Goal: Share content: Share content

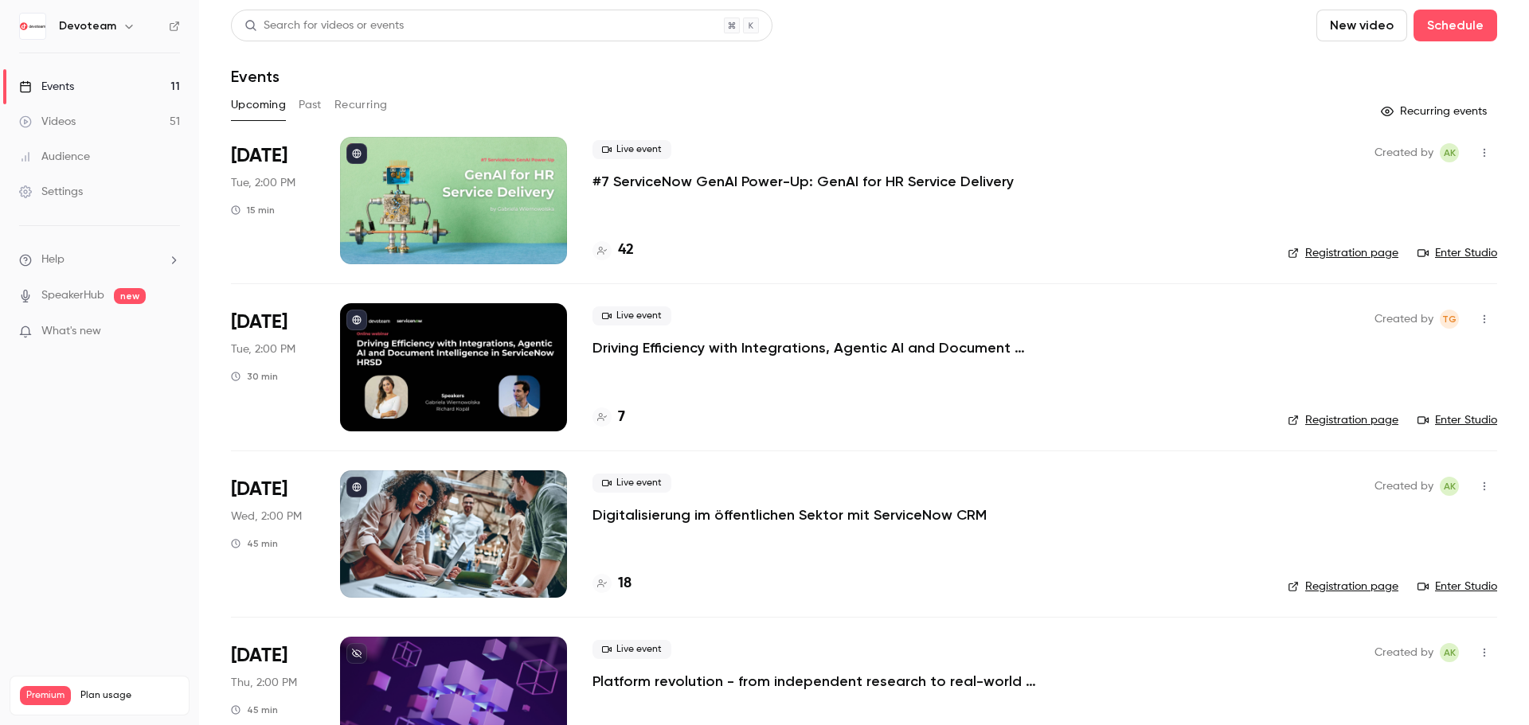
click at [660, 184] on p "#7 ServiceNow GenAI Power-Up: GenAI for HR Service Delivery" at bounding box center [802, 181] width 421 height 19
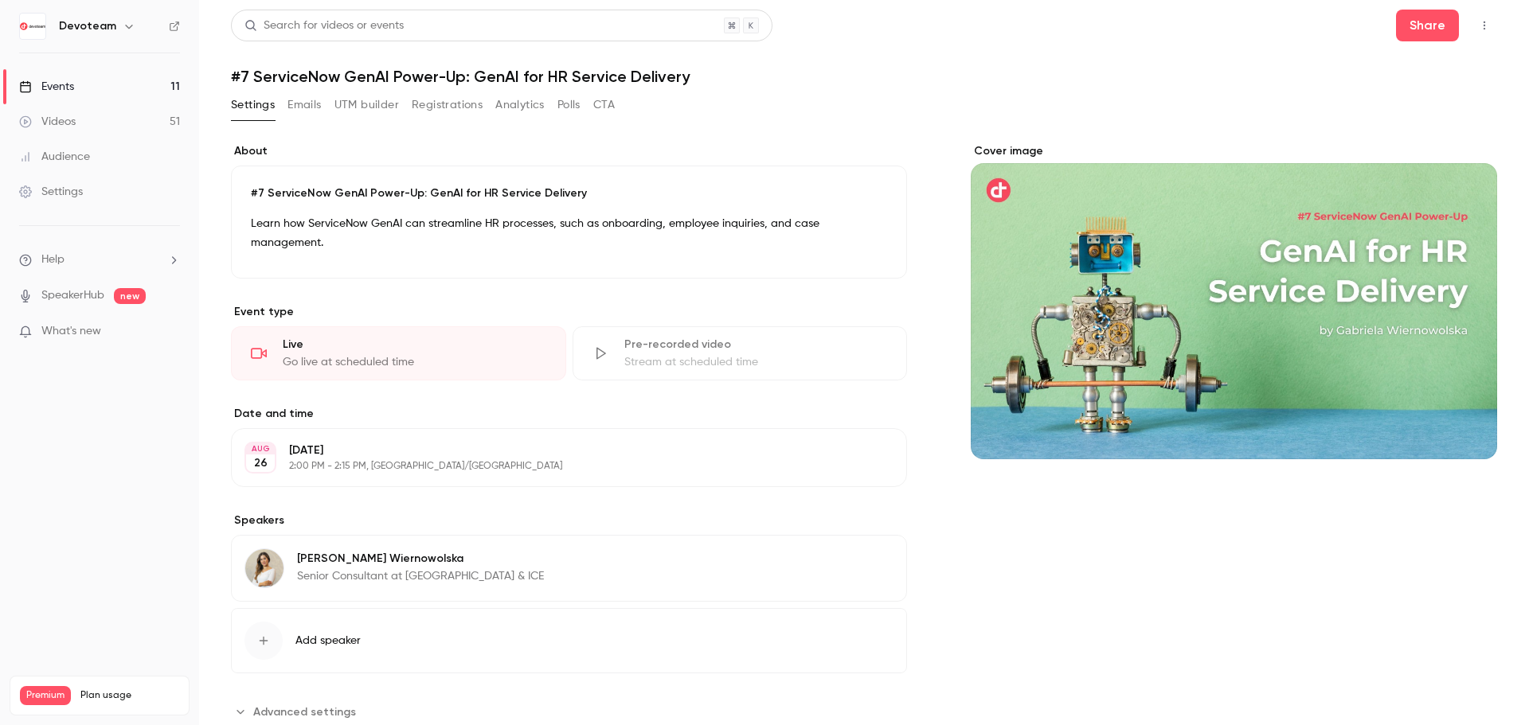
click at [73, 76] on link "Events 11" at bounding box center [99, 86] width 199 height 35
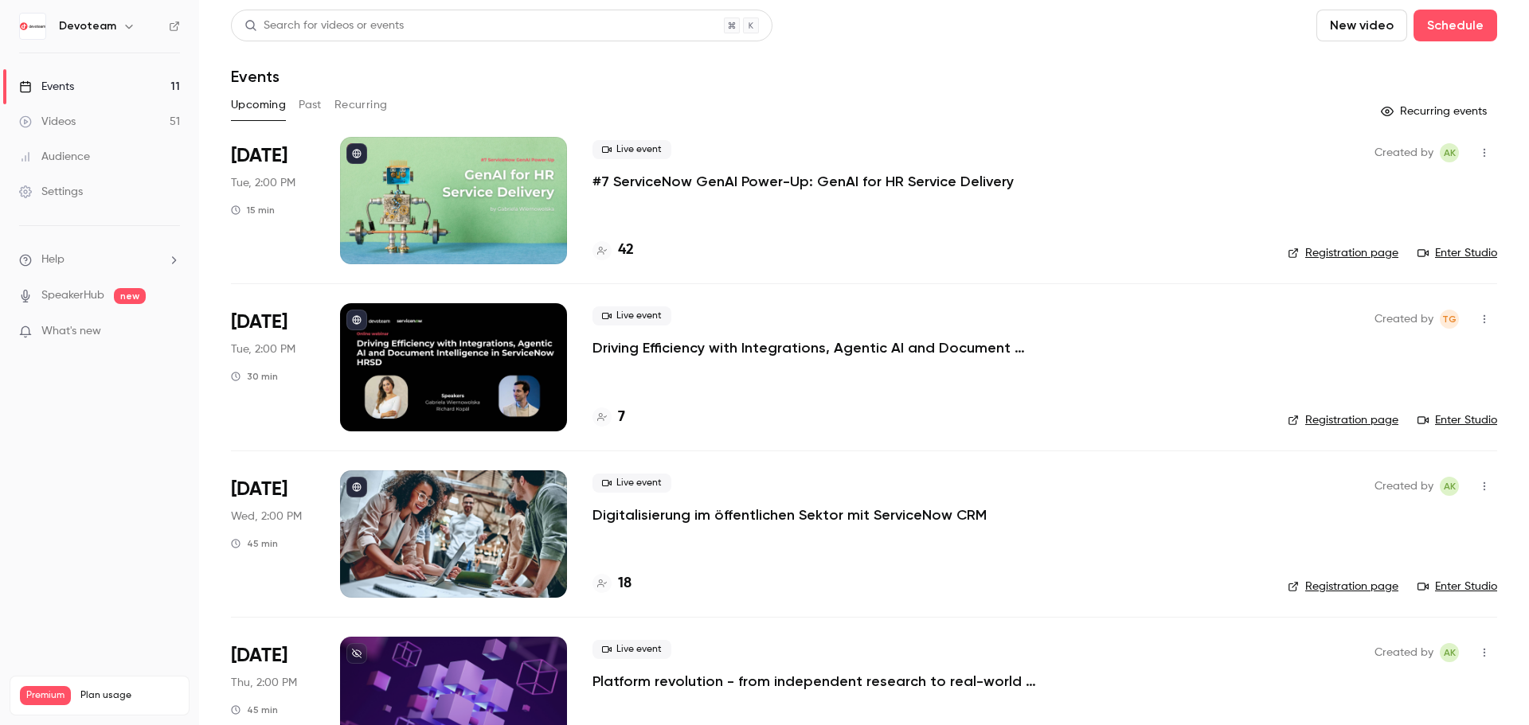
click at [85, 82] on link "Events 11" at bounding box center [99, 86] width 199 height 35
click at [1433, 251] on link "Enter Studio" at bounding box center [1457, 253] width 80 height 16
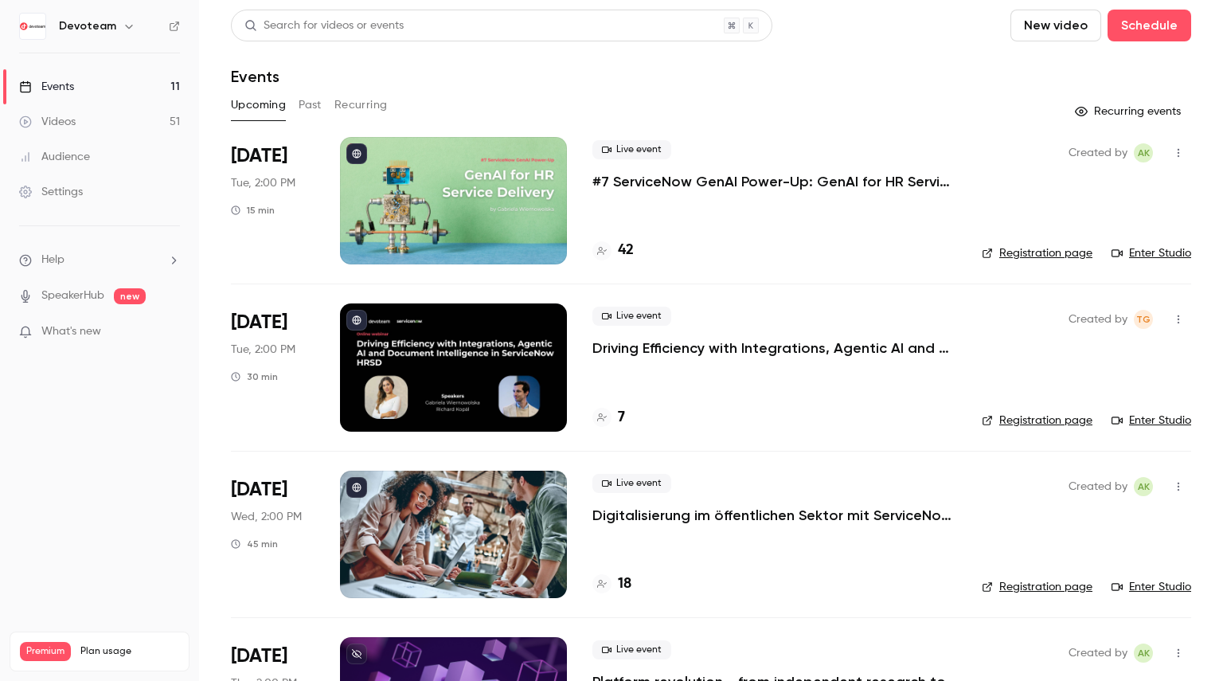
click at [1159, 256] on link "Enter Studio" at bounding box center [1152, 253] width 80 height 16
click at [50, 116] on div "Videos" at bounding box center [47, 122] width 57 height 16
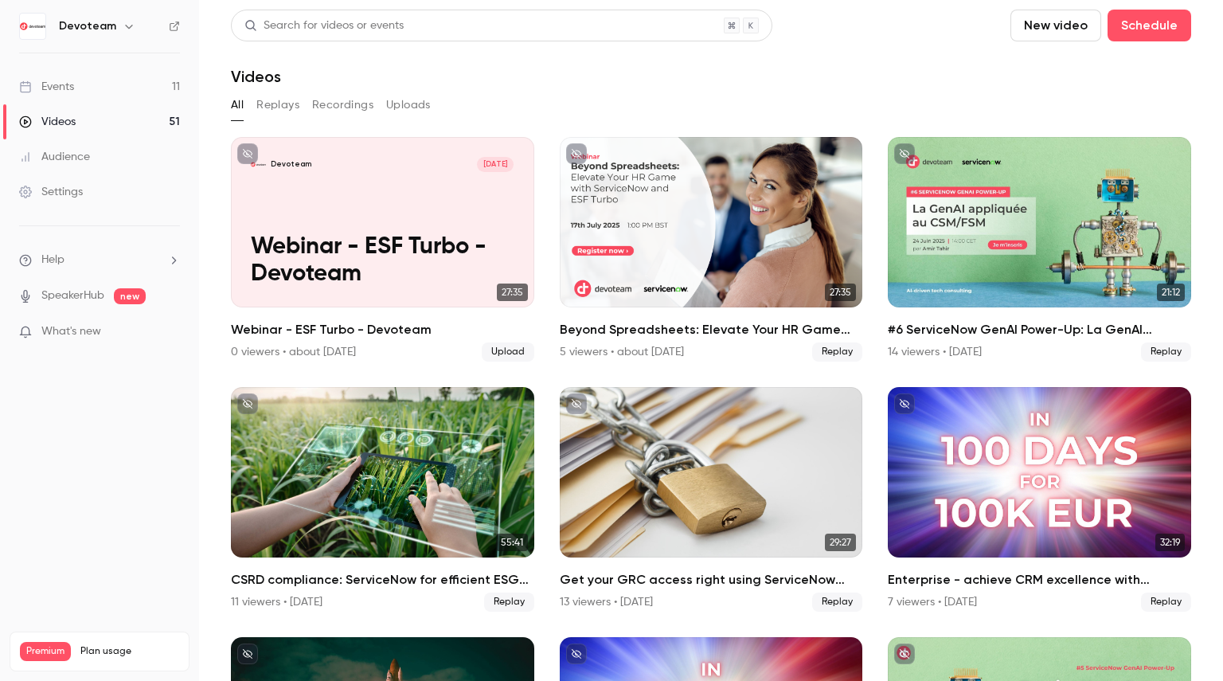
click at [62, 89] on div "Events" at bounding box center [46, 87] width 55 height 16
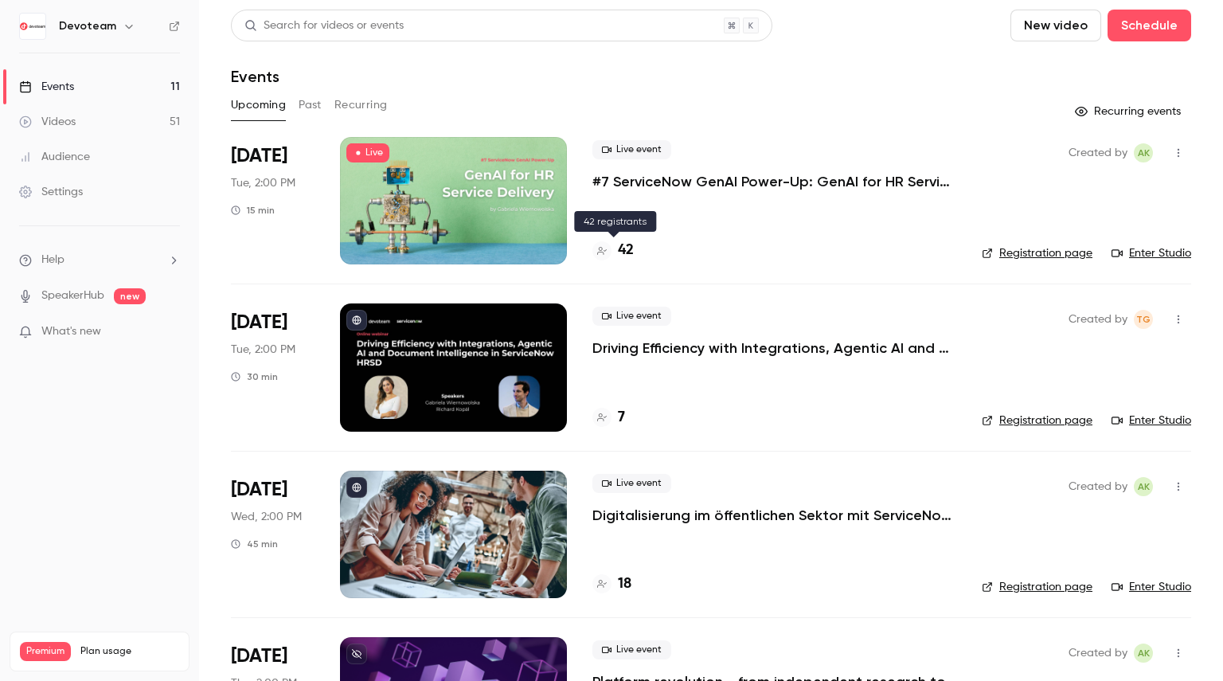
click at [627, 252] on h4 "42" at bounding box center [626, 250] width 16 height 21
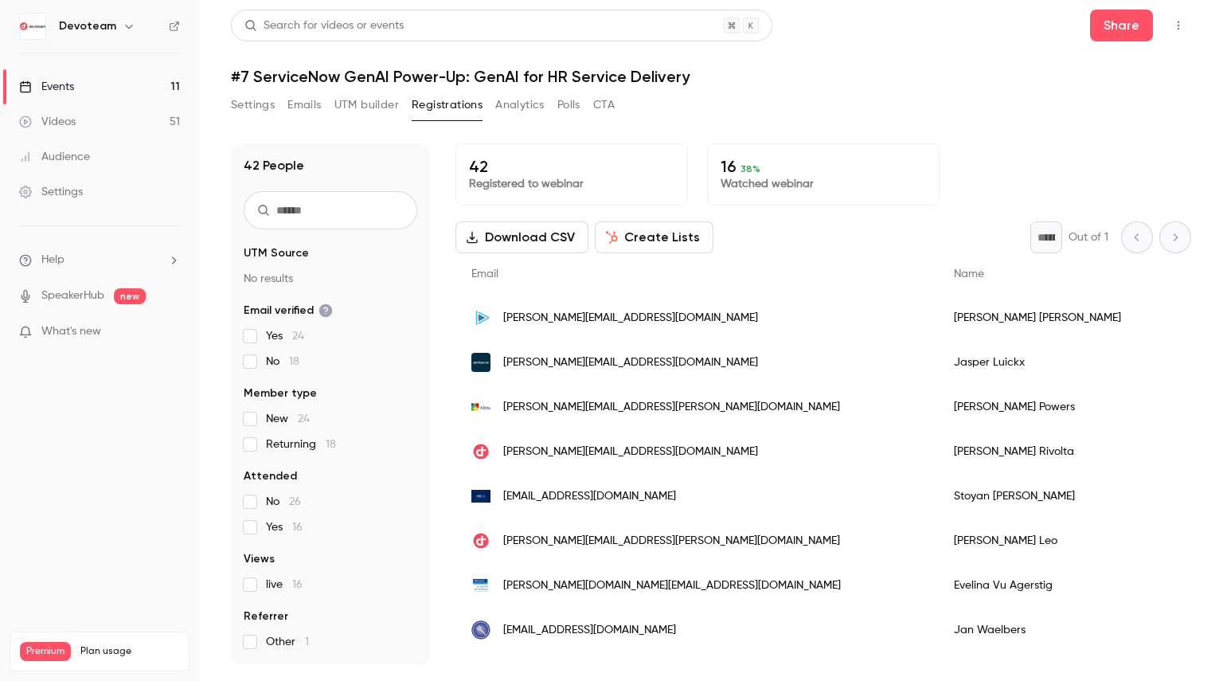
click at [313, 198] on input "text" at bounding box center [331, 210] width 174 height 38
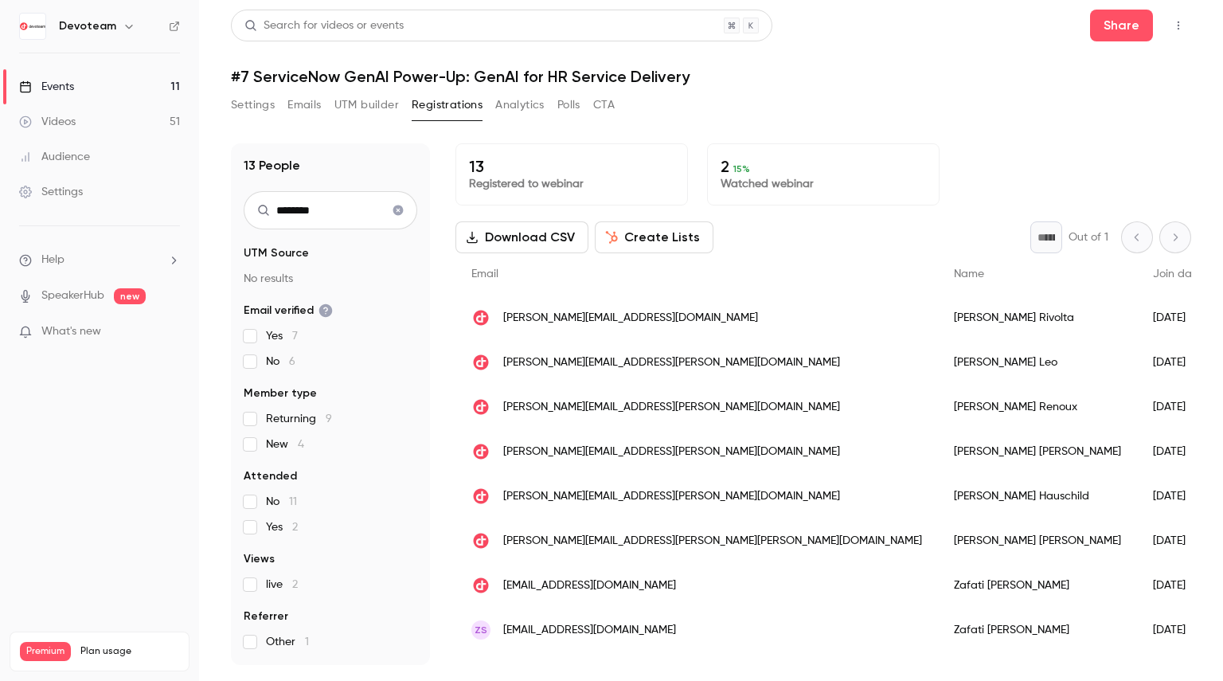
type input "********"
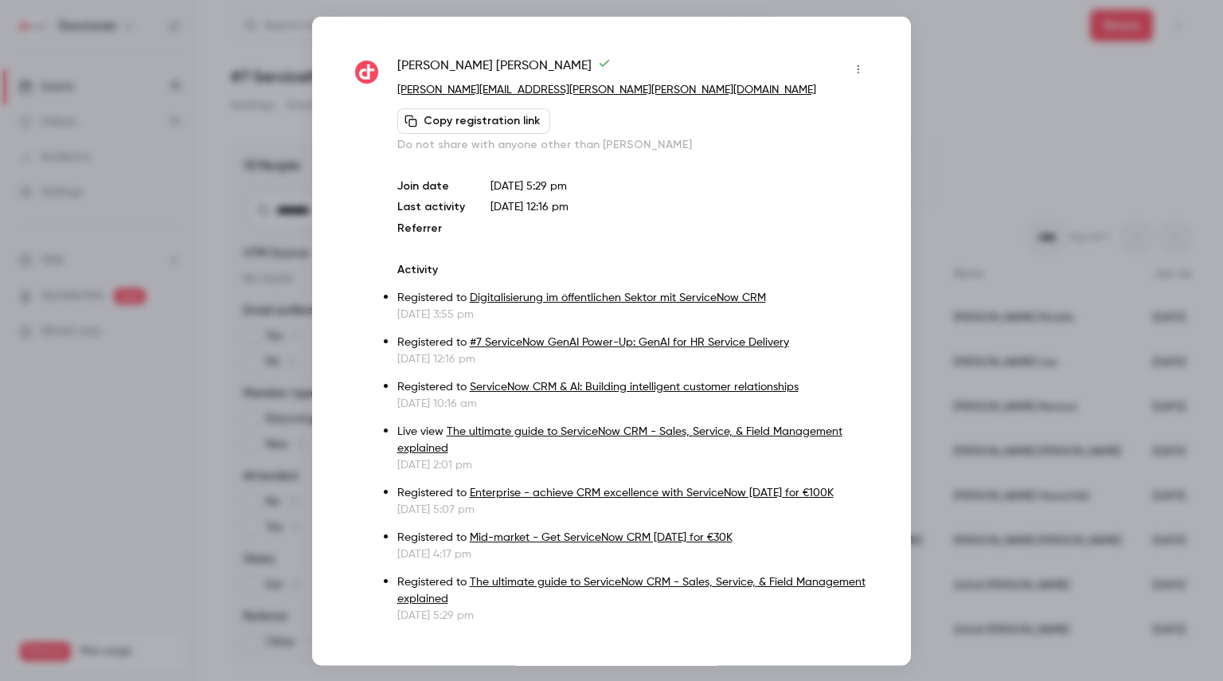
click at [471, 123] on button "Copy registration link" at bounding box center [473, 119] width 153 height 25
click at [988, 82] on div at bounding box center [611, 340] width 1223 height 681
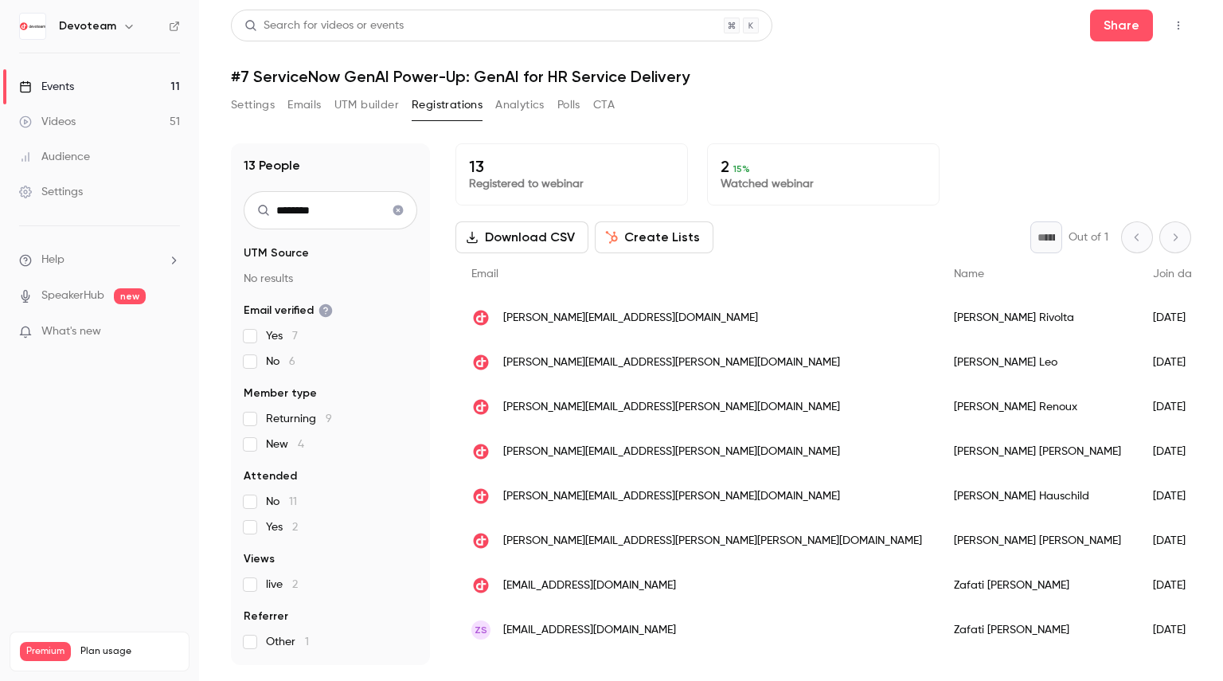
click at [86, 119] on link "Videos 51" at bounding box center [99, 121] width 199 height 35
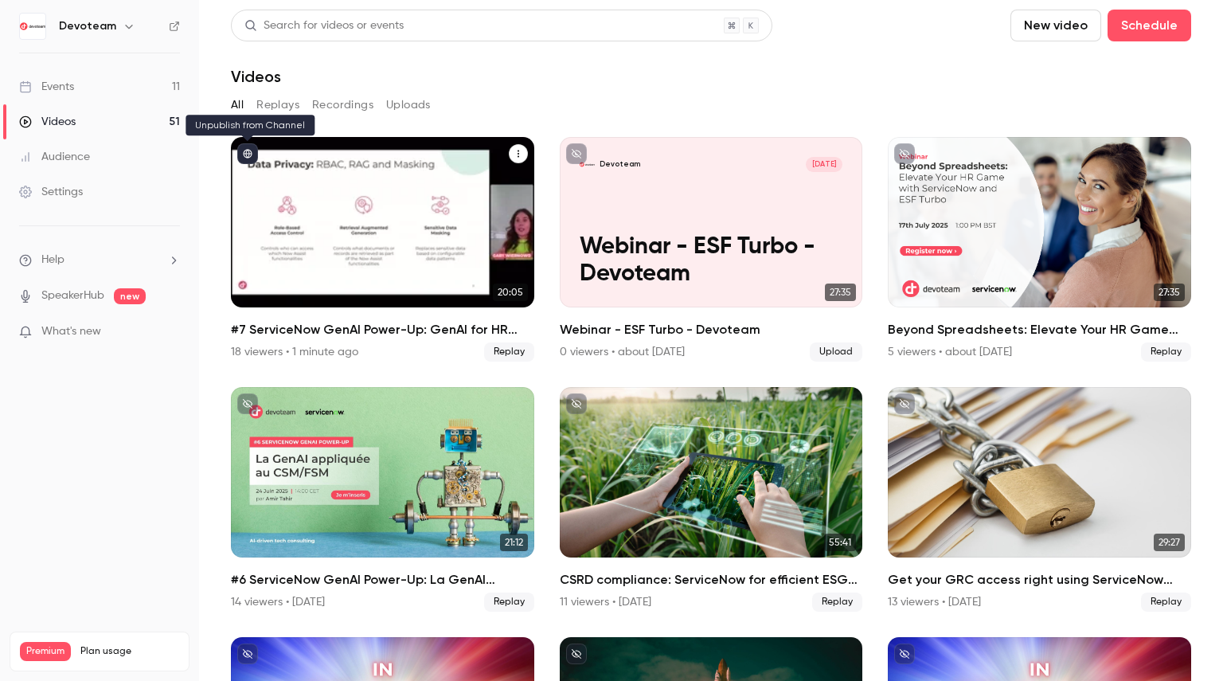
click at [247, 156] on icon "published" at bounding box center [248, 154] width 10 height 10
click at [514, 154] on icon "#7 ServiceNow GenAI Power-Up: GenAI for HR Service Delivery" at bounding box center [519, 154] width 10 height 10
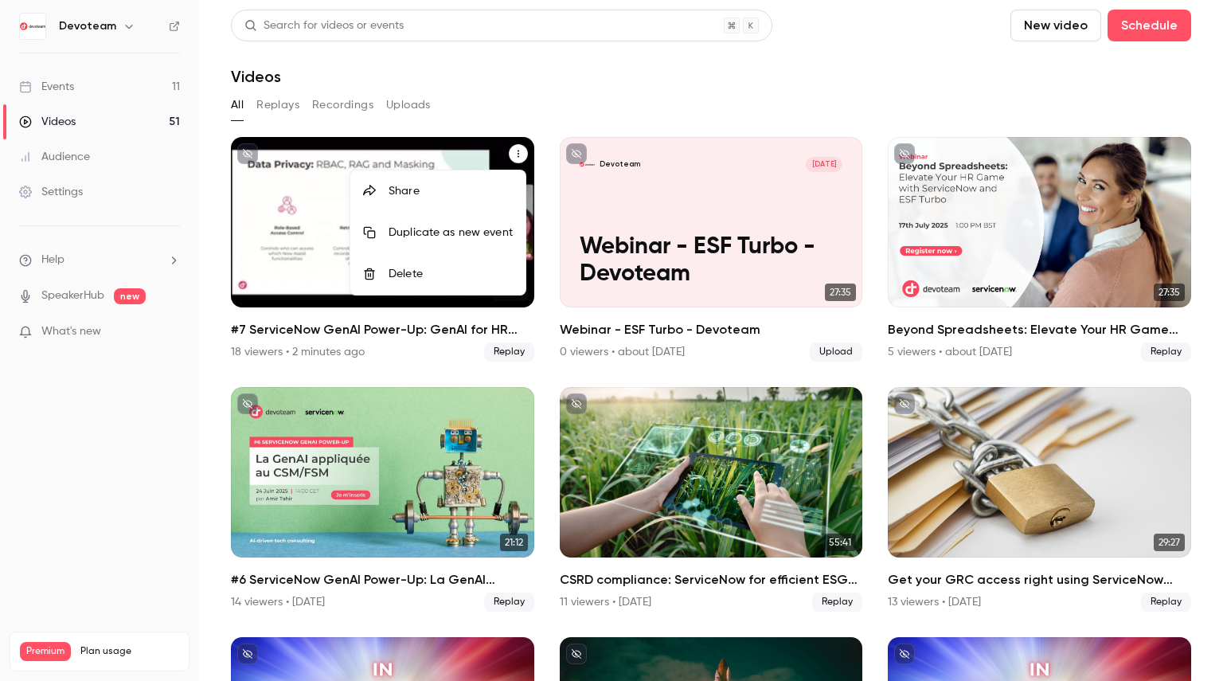
click at [408, 195] on div "Share" at bounding box center [451, 191] width 124 height 16
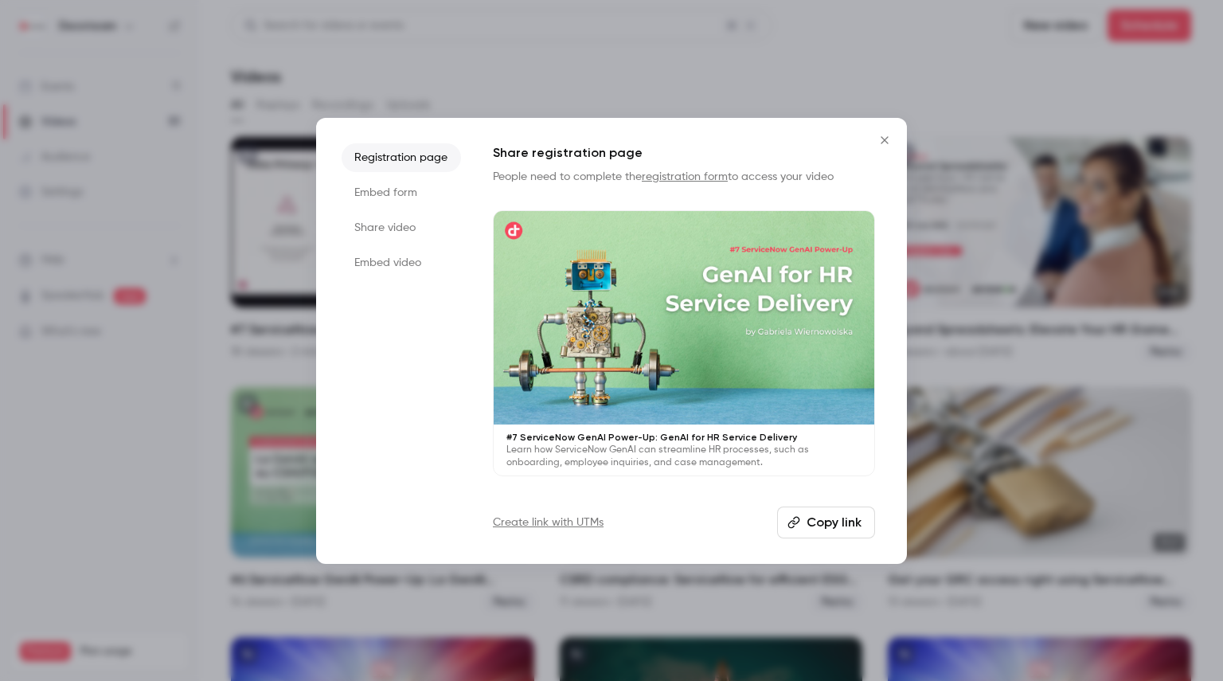
click at [400, 232] on li "Share video" at bounding box center [401, 227] width 119 height 29
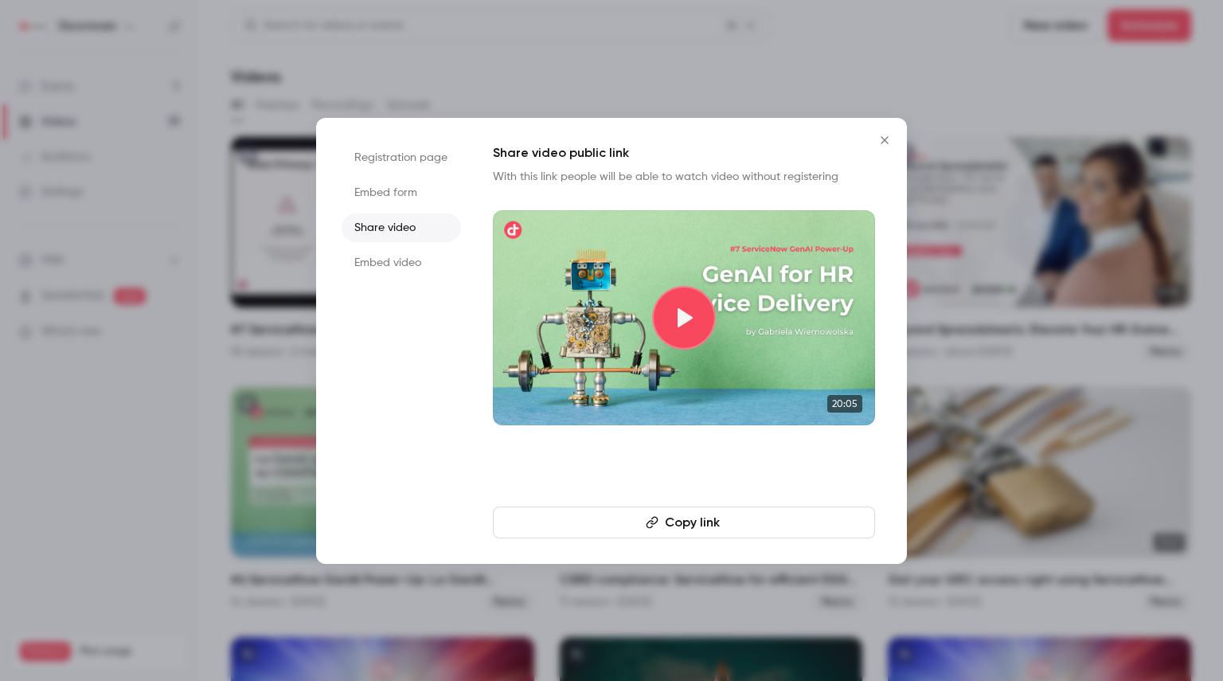
click at [657, 516] on icon "button" at bounding box center [652, 522] width 13 height 13
